Goal: Task Accomplishment & Management: Use online tool/utility

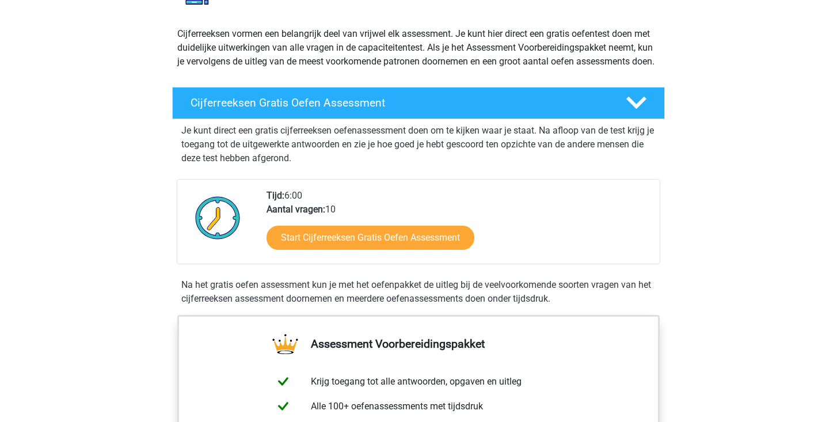
scroll to position [118, 0]
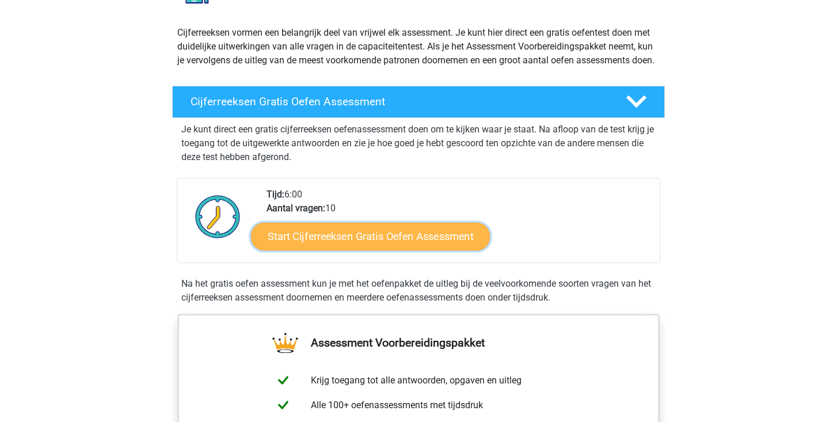
click at [350, 250] on link "Start Cijferreeksen Gratis Oefen Assessment" at bounding box center [370, 236] width 239 height 28
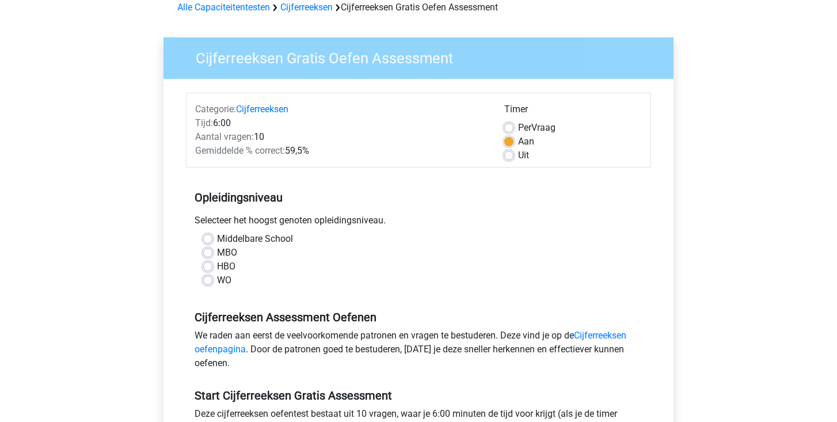
scroll to position [59, 0]
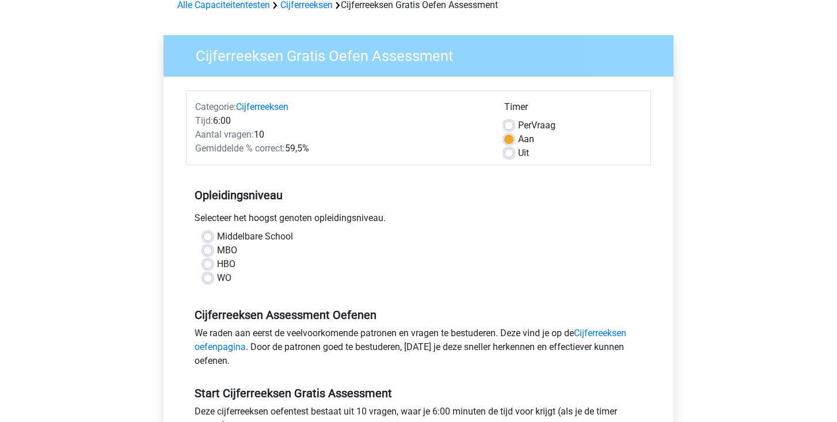
click at [519, 151] on label "Uit" at bounding box center [523, 153] width 11 height 14
click at [514, 151] on input "Uit" at bounding box center [508, 152] width 9 height 12
radio input "true"
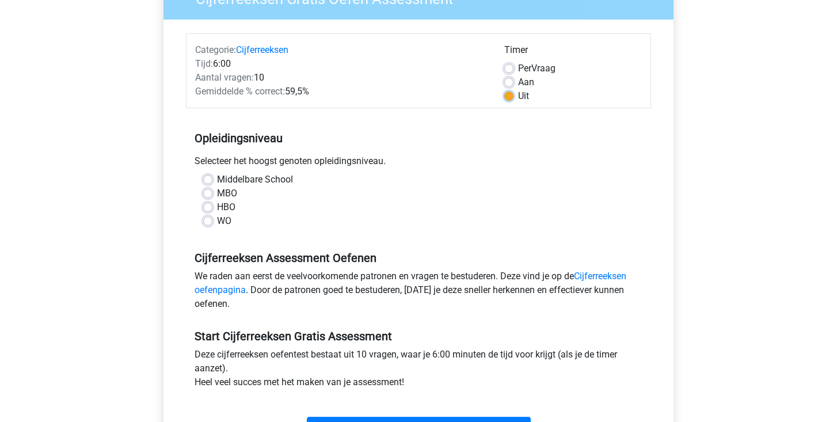
scroll to position [117, 0]
click at [229, 192] on label "MBO" at bounding box center [227, 193] width 20 height 14
click at [212, 192] on input "MBO" at bounding box center [207, 192] width 9 height 12
radio input "true"
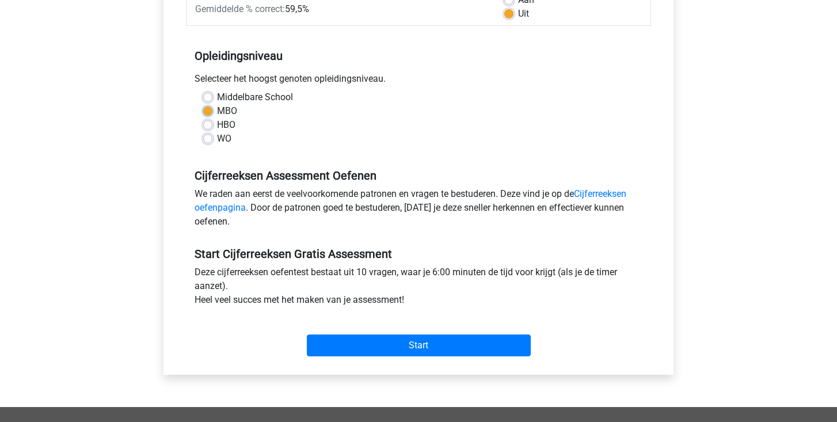
scroll to position [218, 0]
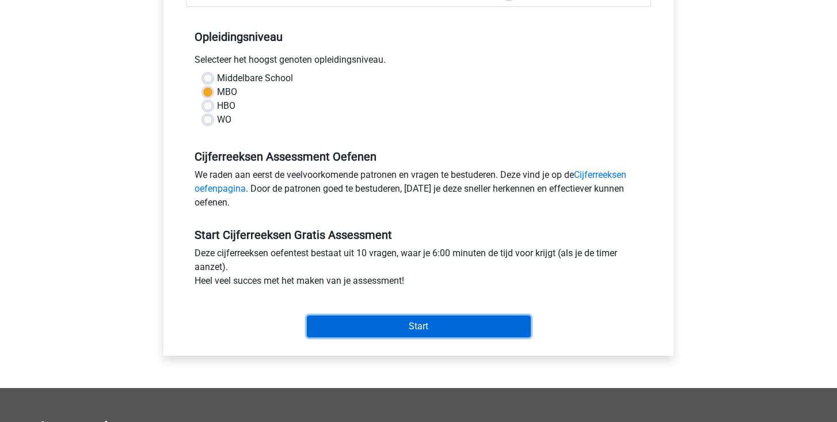
click at [439, 329] on input "Start" at bounding box center [419, 327] width 224 height 22
